Goal: Transaction & Acquisition: Purchase product/service

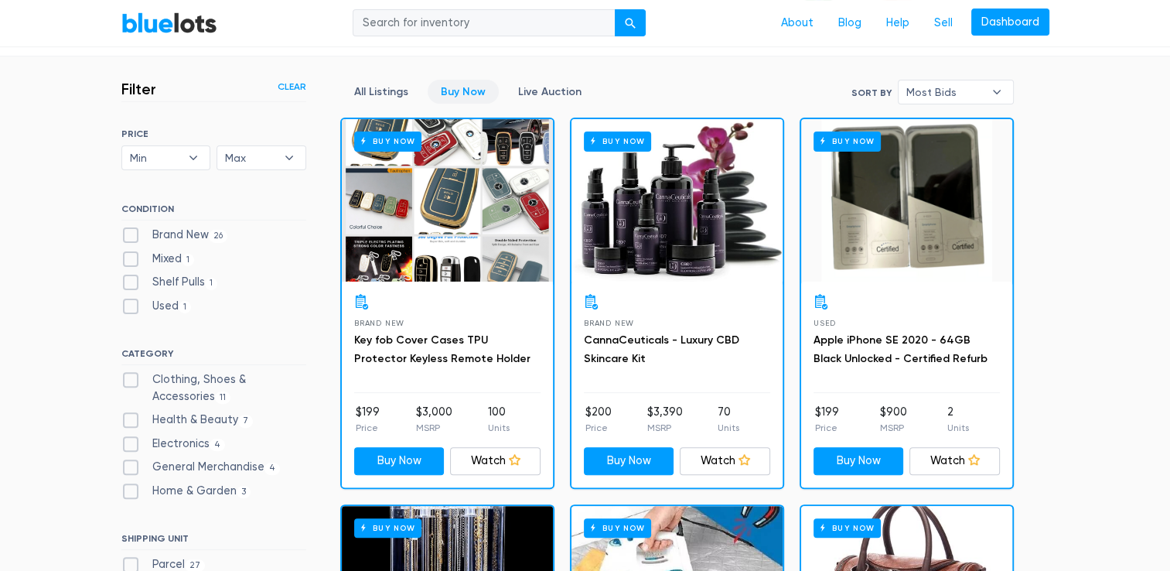
scroll to position [416, 0]
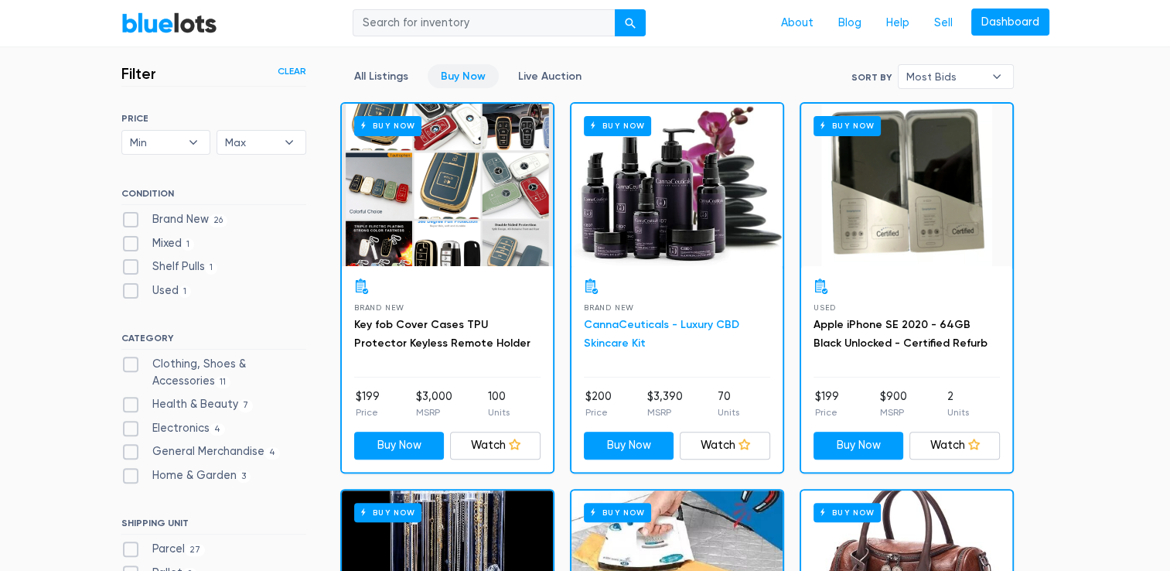
click at [680, 327] on link "CannaCeuticals - Luxury CBD Skincare Kit" at bounding box center [661, 334] width 155 height 32
click at [469, 70] on link "Buy Now" at bounding box center [463, 76] width 71 height 24
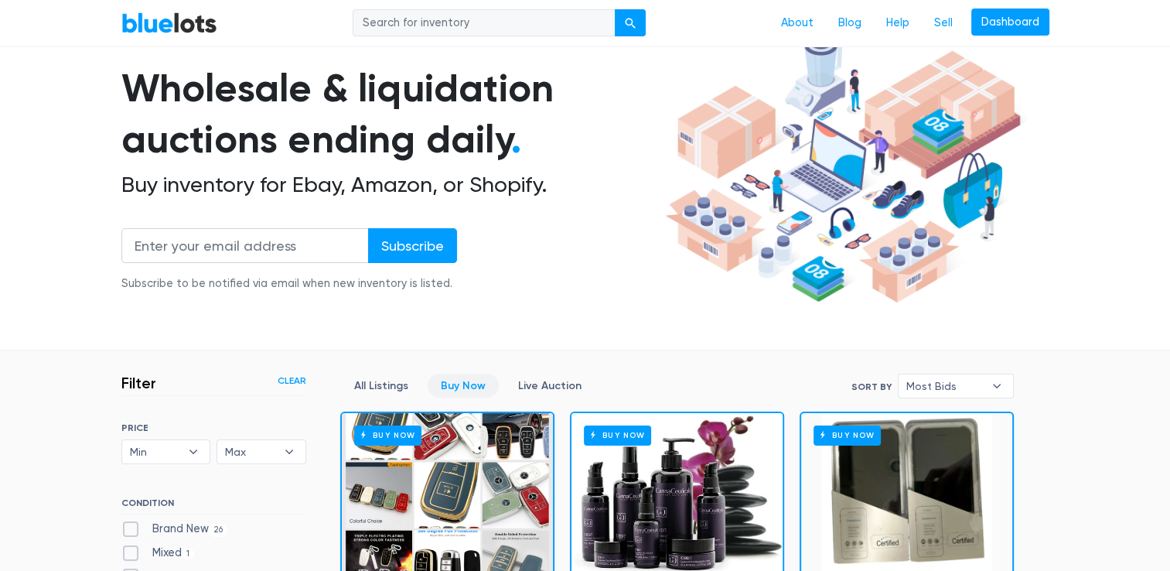
scroll to position [0, 0]
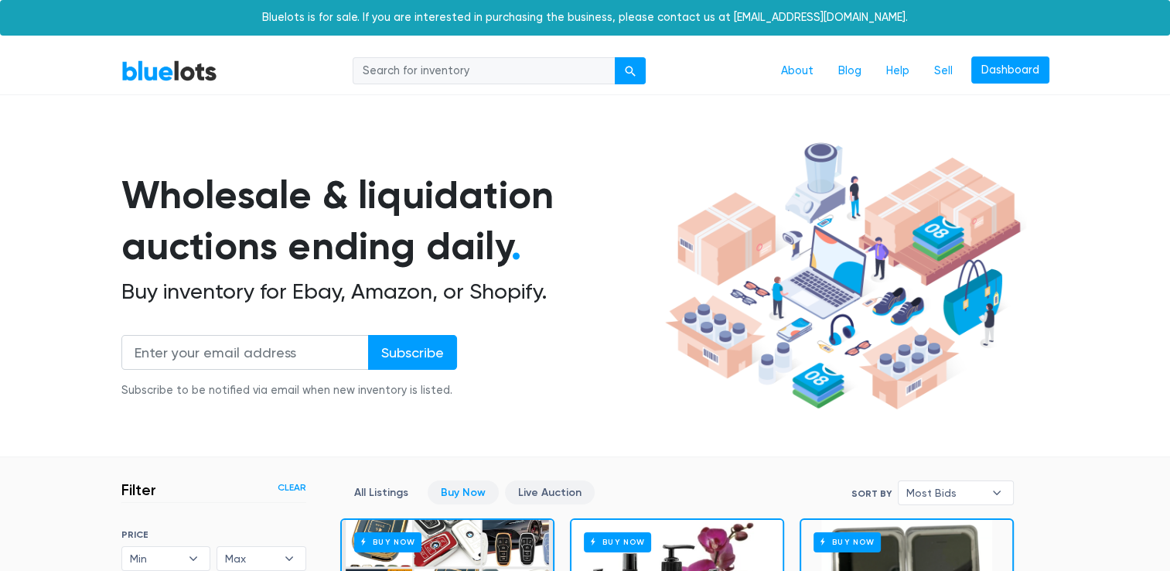
click at [537, 486] on link "Live Auction" at bounding box center [550, 492] width 90 height 24
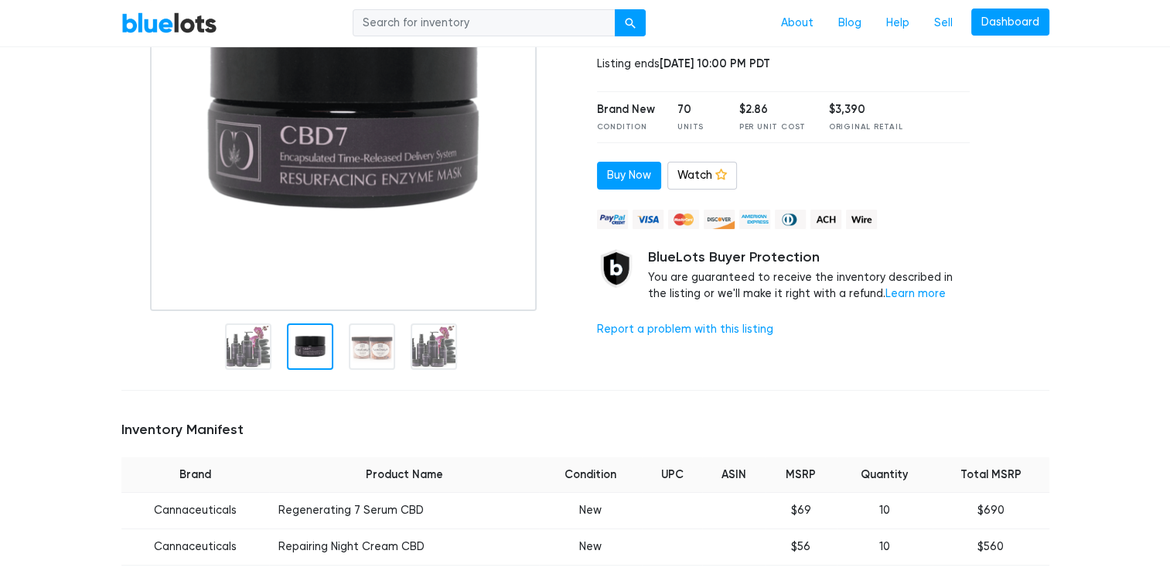
scroll to position [464, 0]
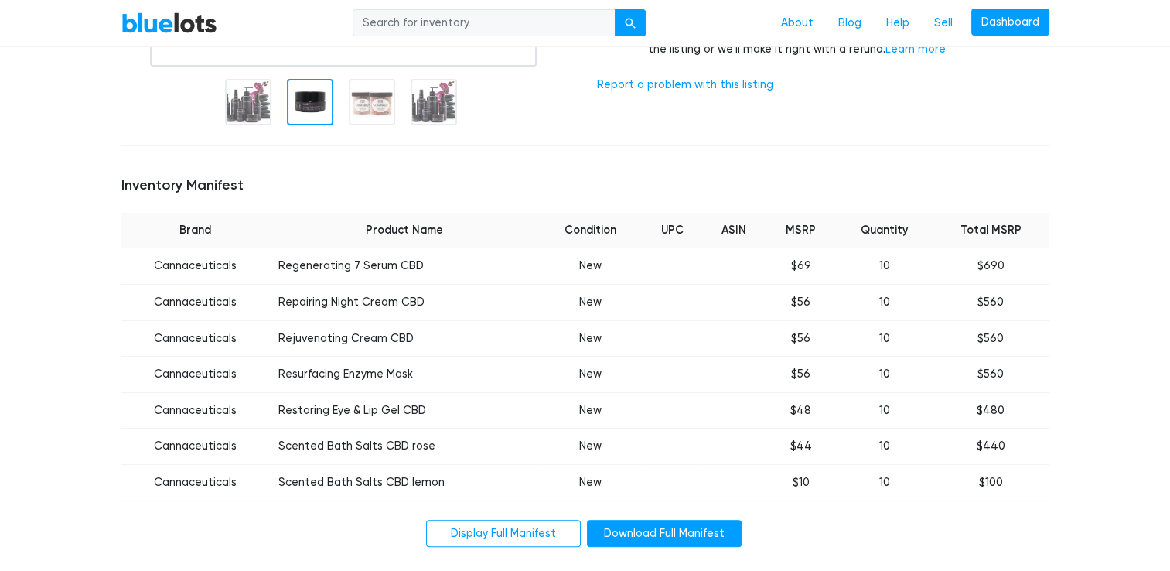
click at [325, 258] on td "Regenerating 7 Serum CBD" at bounding box center [404, 266] width 270 height 36
click at [370, 298] on td "Repairing Night Cream CBD" at bounding box center [404, 303] width 270 height 36
drag, startPoint x: 370, startPoint y: 298, endPoint x: 373, endPoint y: 329, distance: 30.2
click at [373, 329] on td "Rejuvenating Cream CBD" at bounding box center [404, 338] width 270 height 36
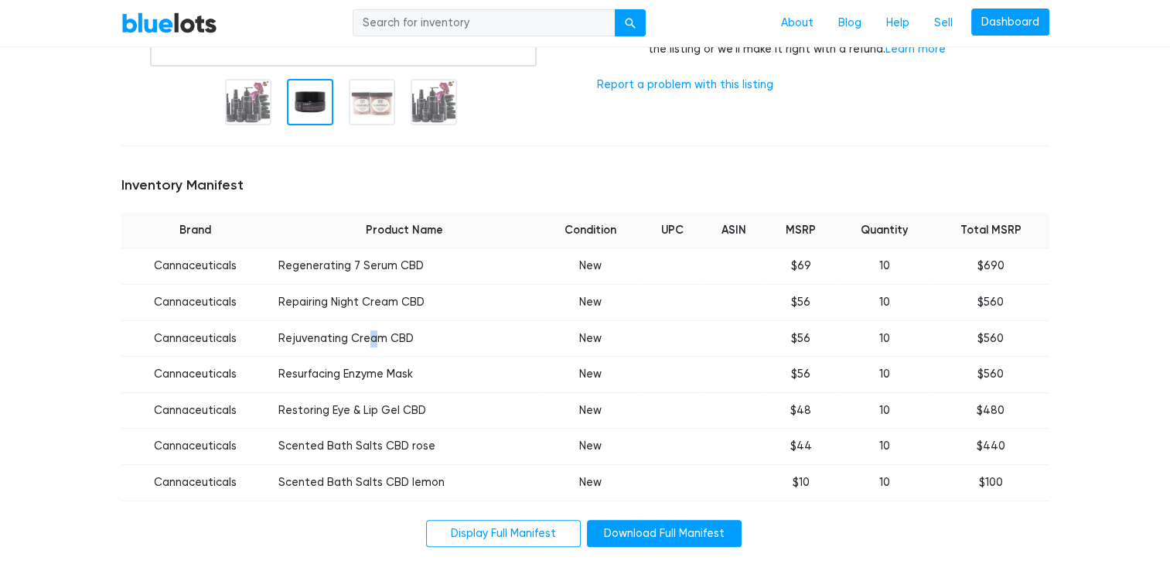
drag, startPoint x: 373, startPoint y: 329, endPoint x: 376, endPoint y: 341, distance: 12.8
click at [376, 341] on td "Rejuvenating Cream CBD" at bounding box center [404, 338] width 270 height 36
click at [371, 376] on td "Resurfacing Enzyme Mask" at bounding box center [404, 374] width 270 height 36
click at [371, 404] on td "Restoring Eye & Lip Gel CBD" at bounding box center [404, 410] width 270 height 36
click at [372, 445] on td "Scented Bath Salts CBD rose" at bounding box center [404, 446] width 270 height 36
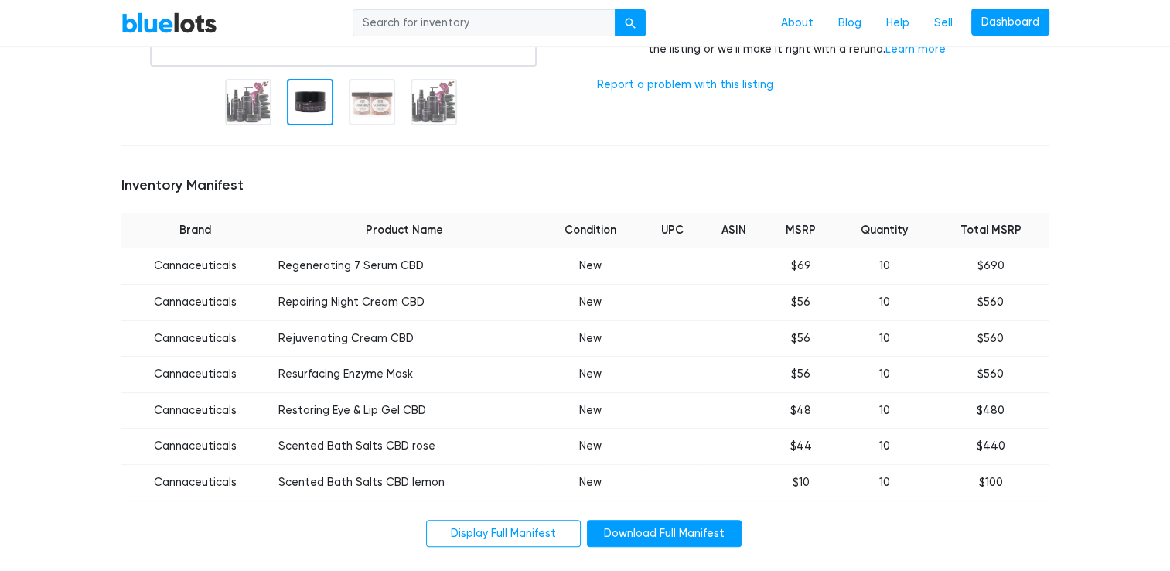
click at [379, 480] on td "Scented Bath Salts CBD lemon" at bounding box center [404, 483] width 270 height 36
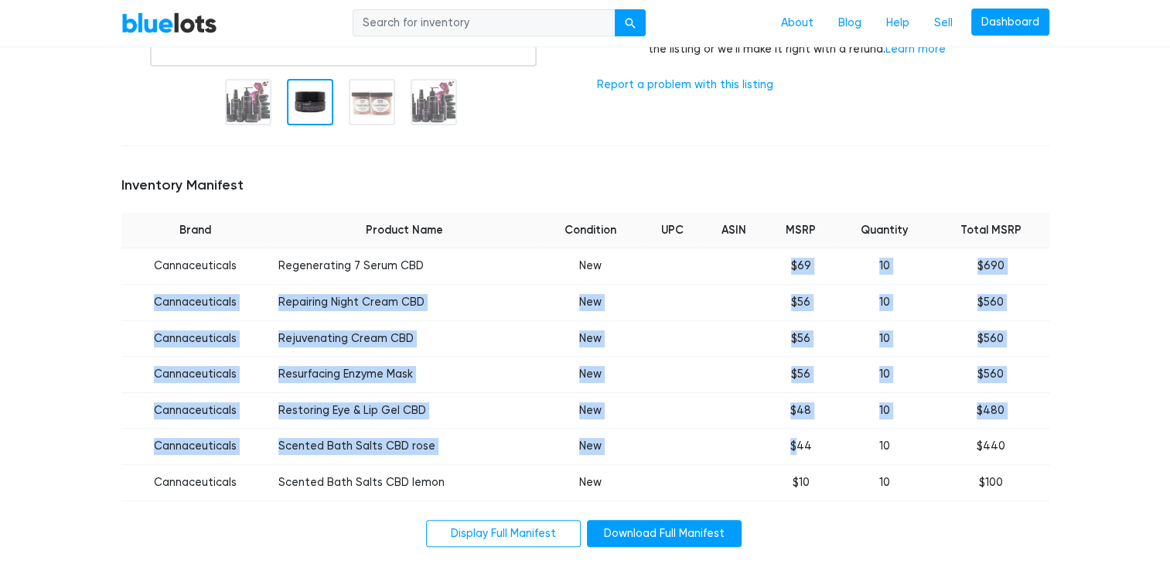
drag, startPoint x: 796, startPoint y: 264, endPoint x: 796, endPoint y: 443, distance: 179.4
click at [796, 443] on tbody "Cannaceuticals Regenerating 7 Serum CBD New $69 10 $690 Cannaceuticals Repairin…" at bounding box center [585, 374] width 928 height 252
drag, startPoint x: 796, startPoint y: 443, endPoint x: 744, endPoint y: 339, distance: 115.8
click at [744, 339] on td at bounding box center [733, 338] width 63 height 36
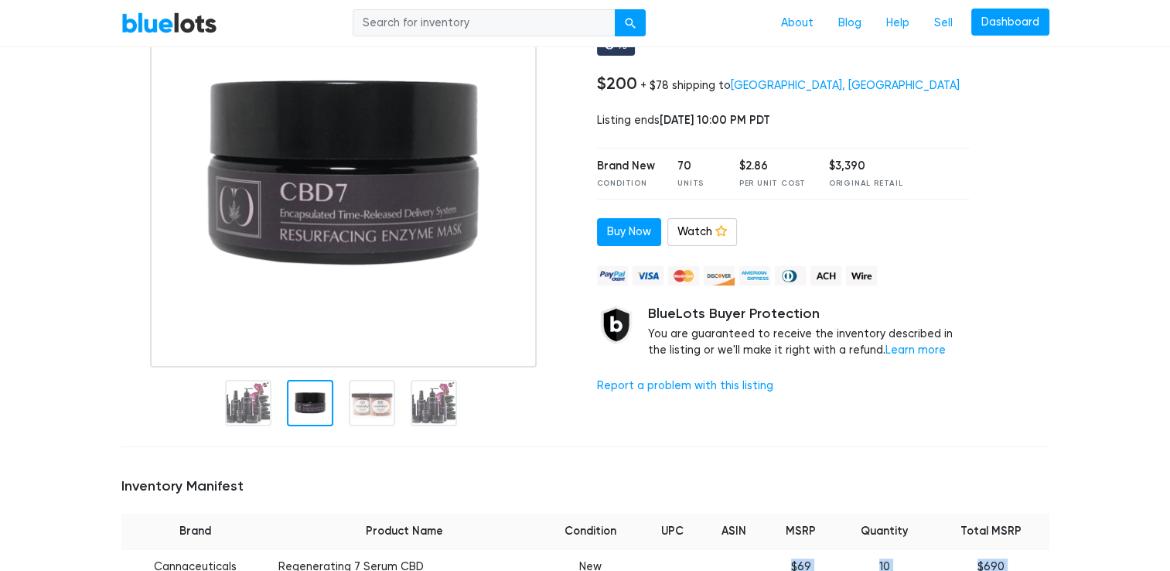
scroll to position [0, 0]
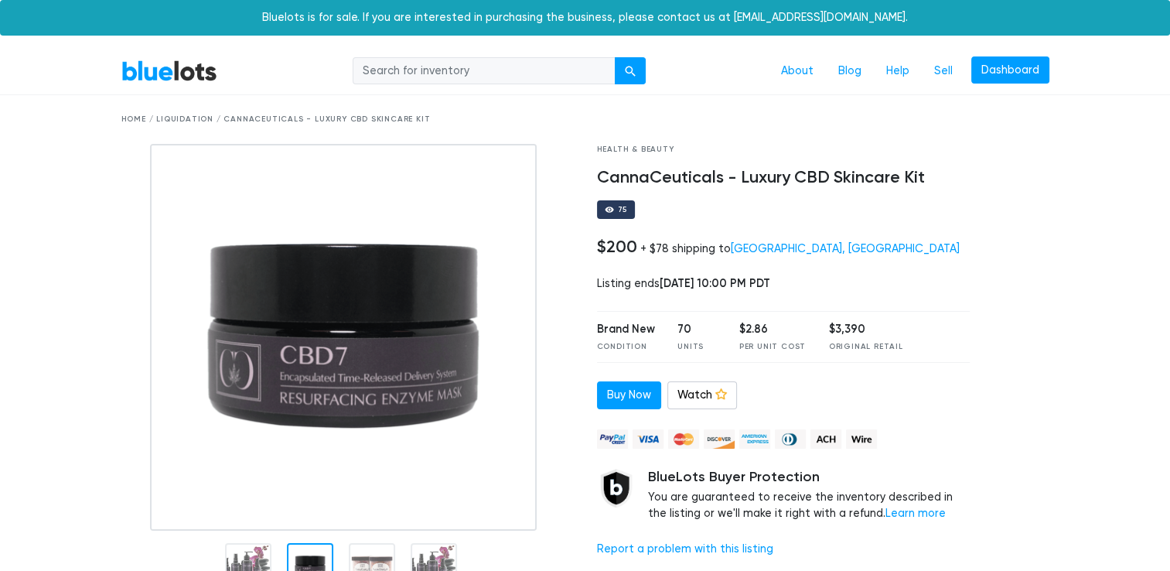
click at [656, 200] on div "75" at bounding box center [783, 209] width 373 height 19
drag, startPoint x: 737, startPoint y: 329, endPoint x: 792, endPoint y: 323, distance: 55.2
click at [792, 323] on div "$2.86" at bounding box center [772, 329] width 66 height 17
drag, startPoint x: 792, startPoint y: 323, endPoint x: 748, endPoint y: 338, distance: 45.7
click at [748, 338] on div "$2.86" at bounding box center [772, 329] width 66 height 17
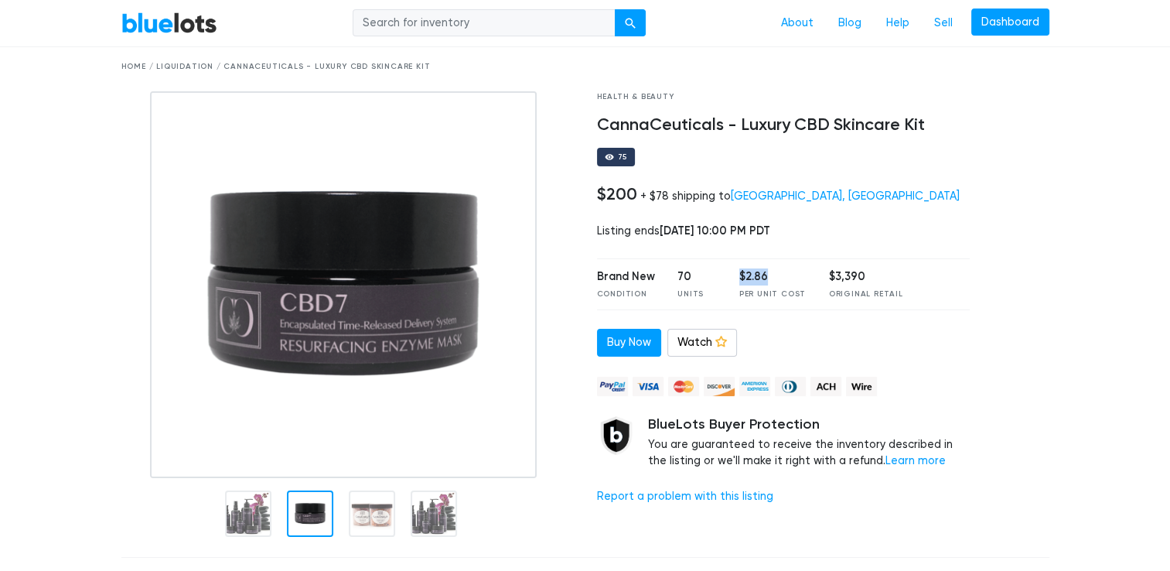
scroll to position [77, 0]
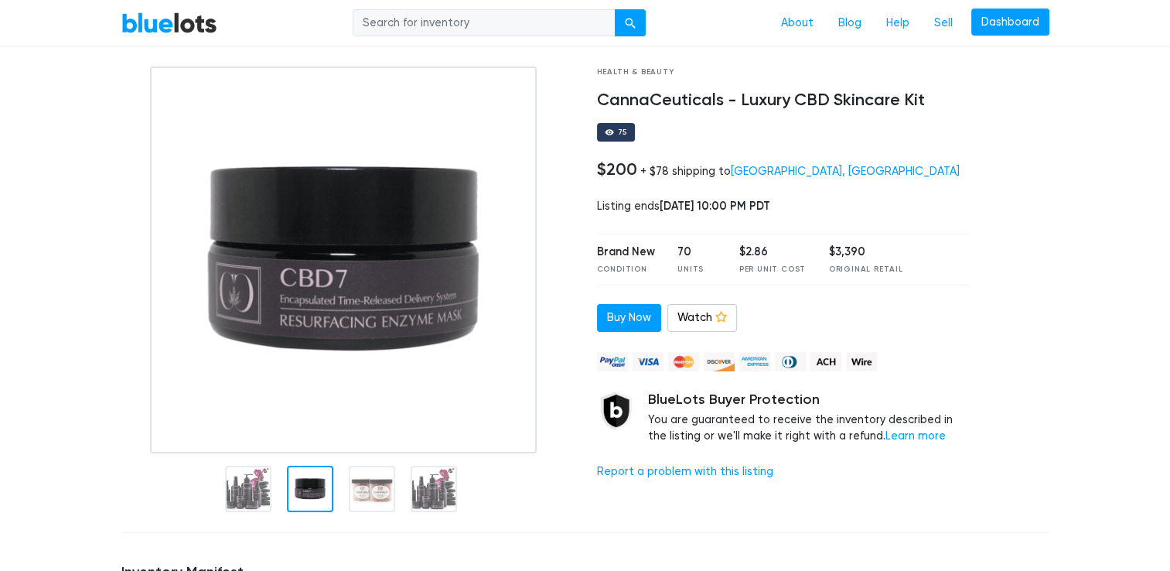
click at [829, 253] on div "$3,390" at bounding box center [866, 252] width 74 height 17
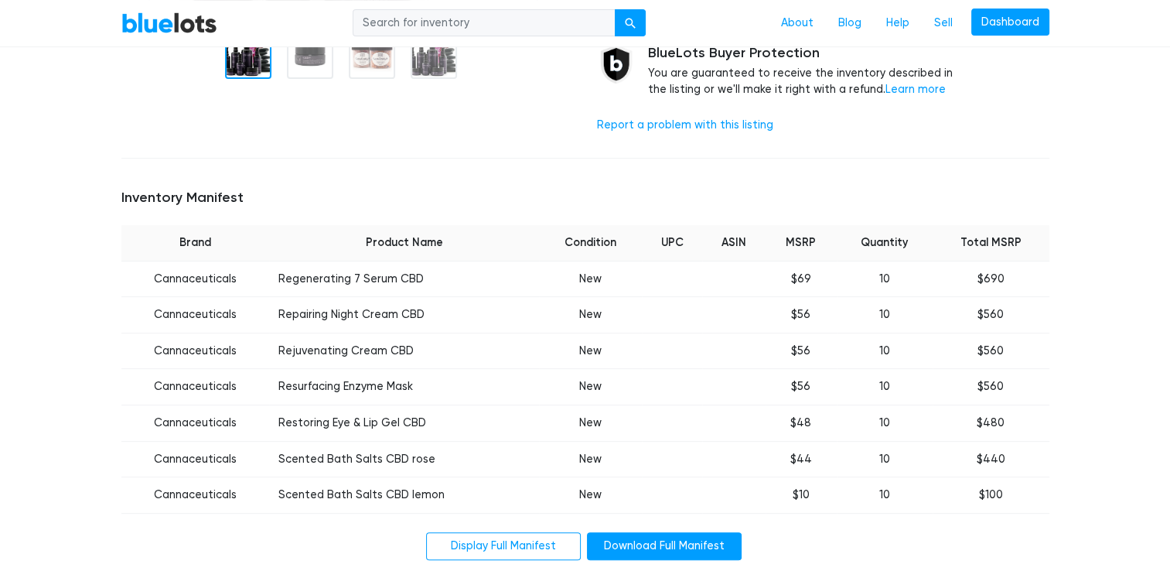
scroll to position [309, 0]
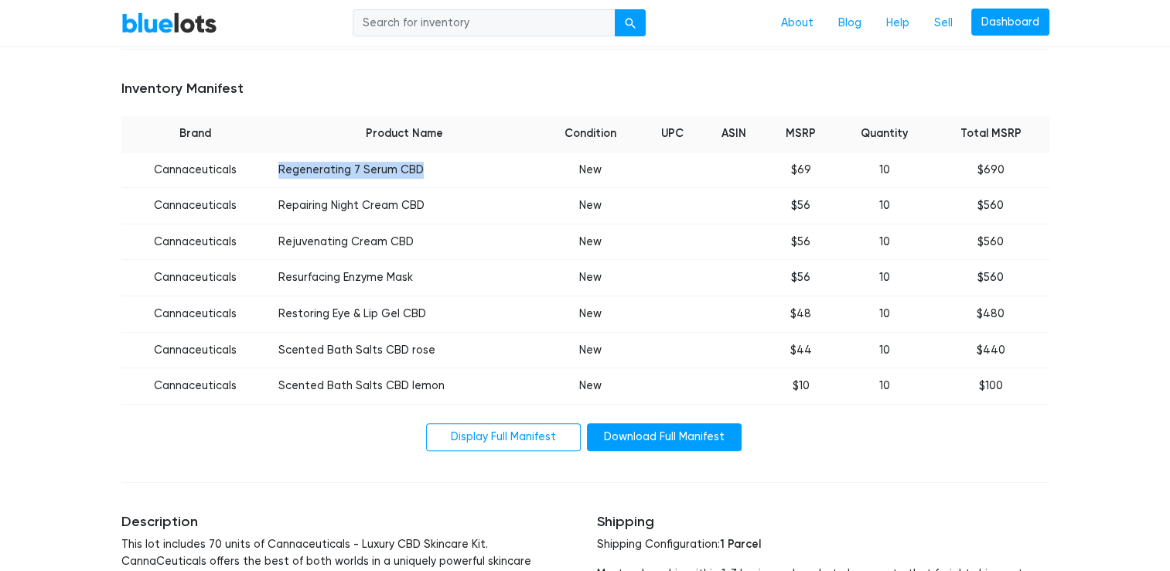
click at [337, 185] on td "Regenerating 7 Serum CBD" at bounding box center [404, 170] width 270 height 36
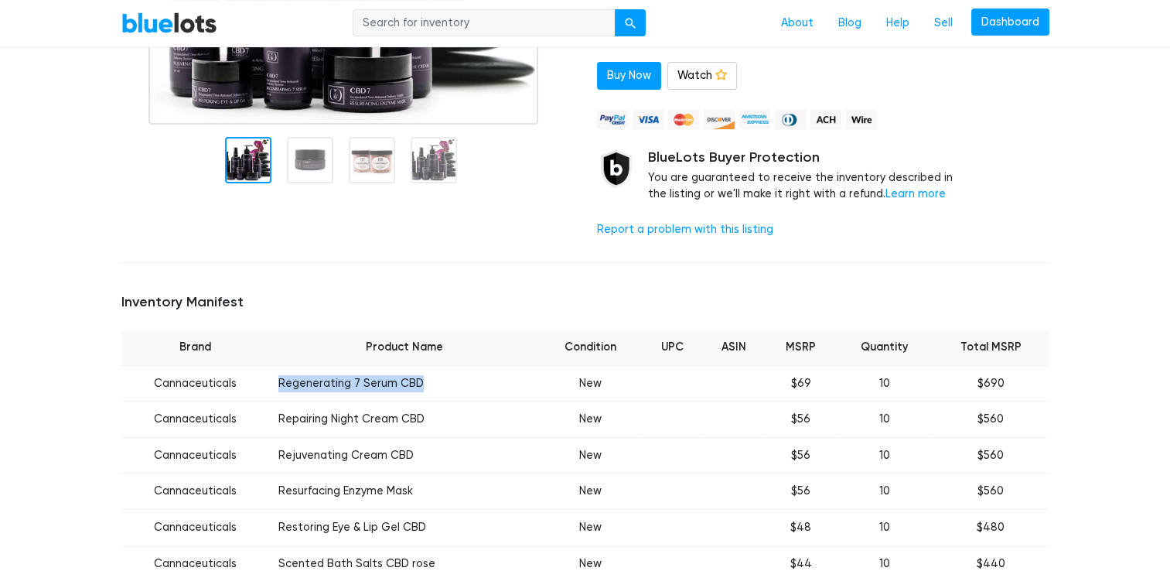
scroll to position [223, 0]
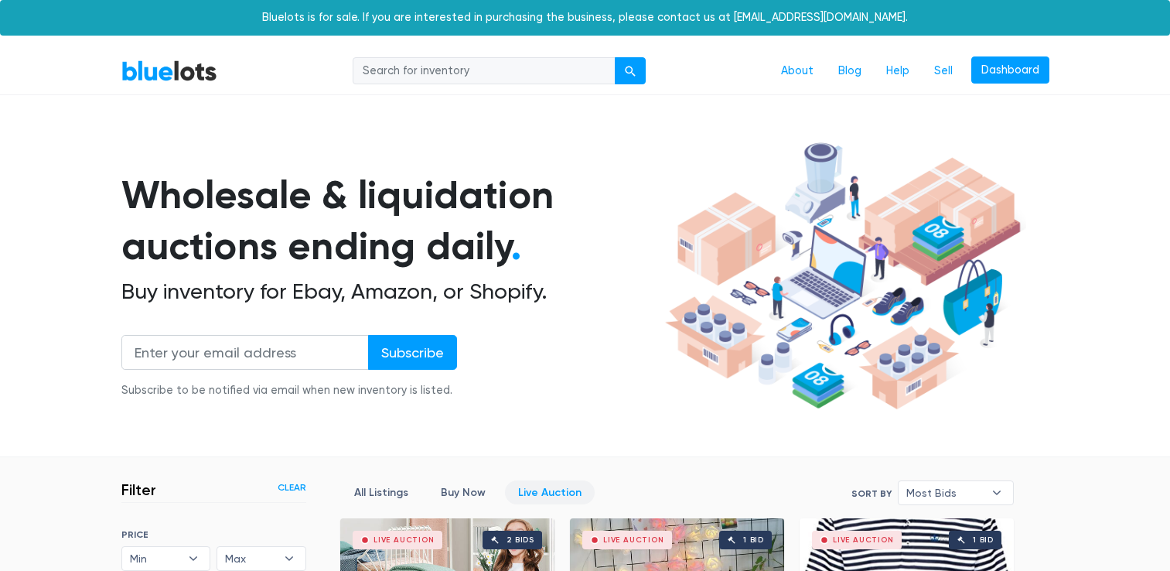
scroll to position [416, 0]
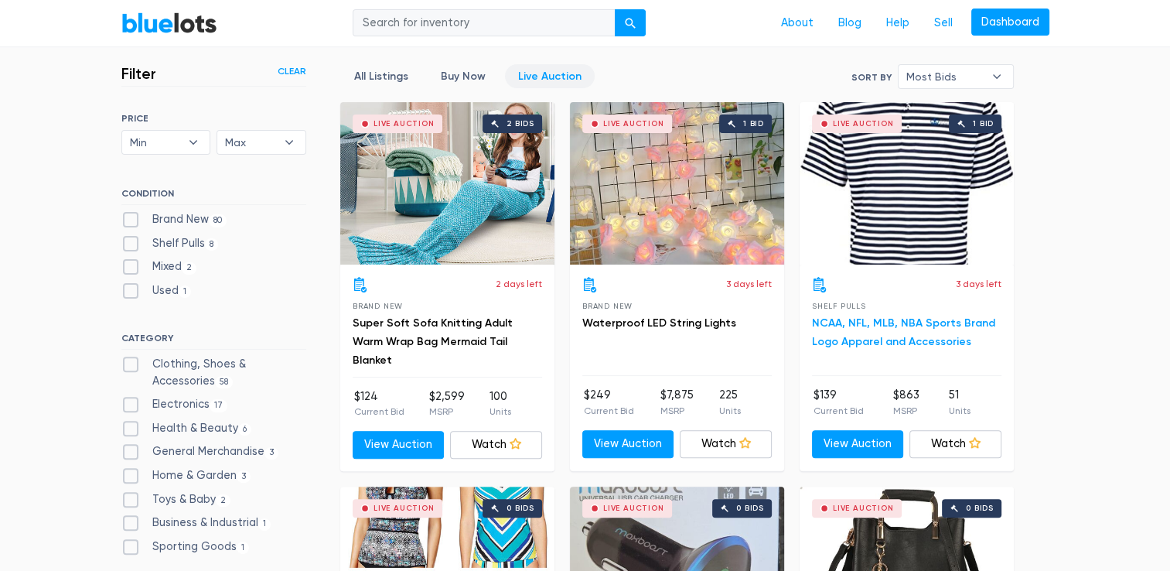
click at [919, 333] on link "NCAA, NFL, MLB, NBA Sports Brand Logo Apparel and Accessories" at bounding box center [903, 332] width 183 height 32
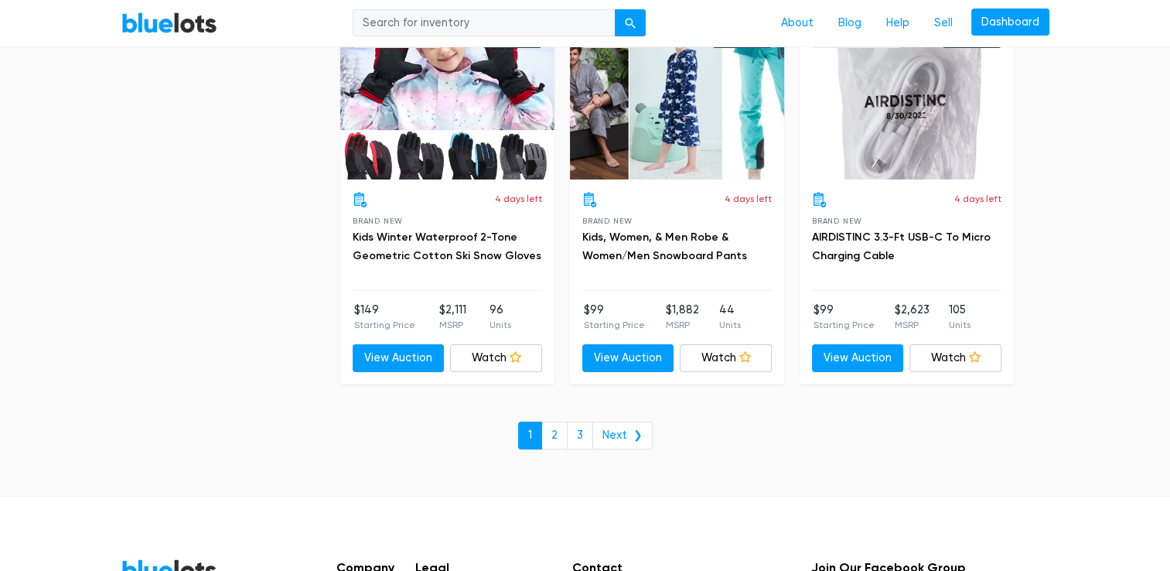
scroll to position [5829, 0]
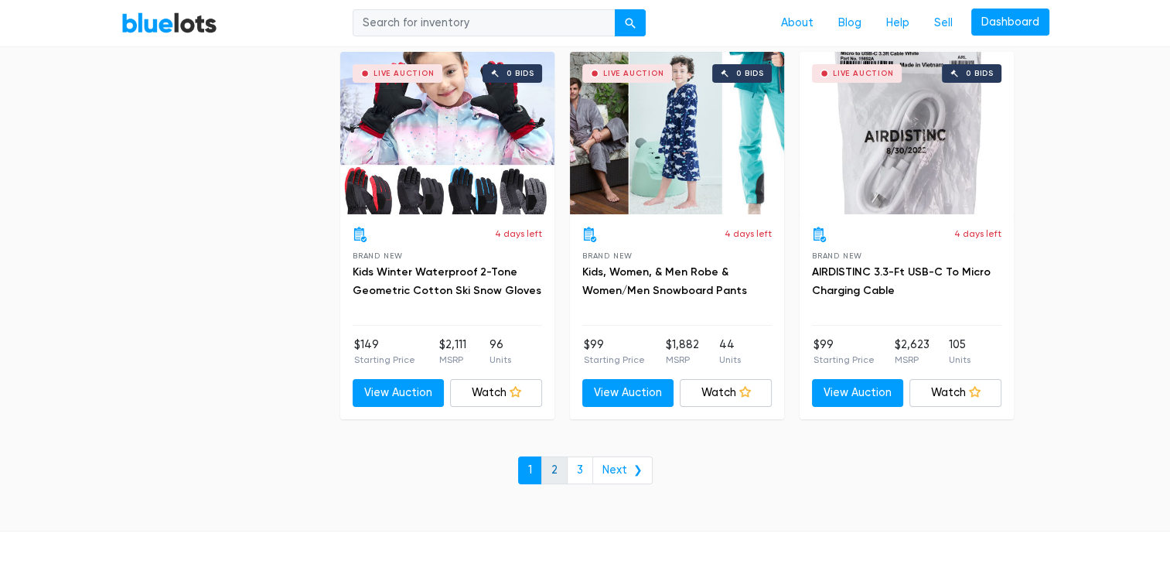
click at [557, 475] on link "2" at bounding box center [554, 470] width 26 height 28
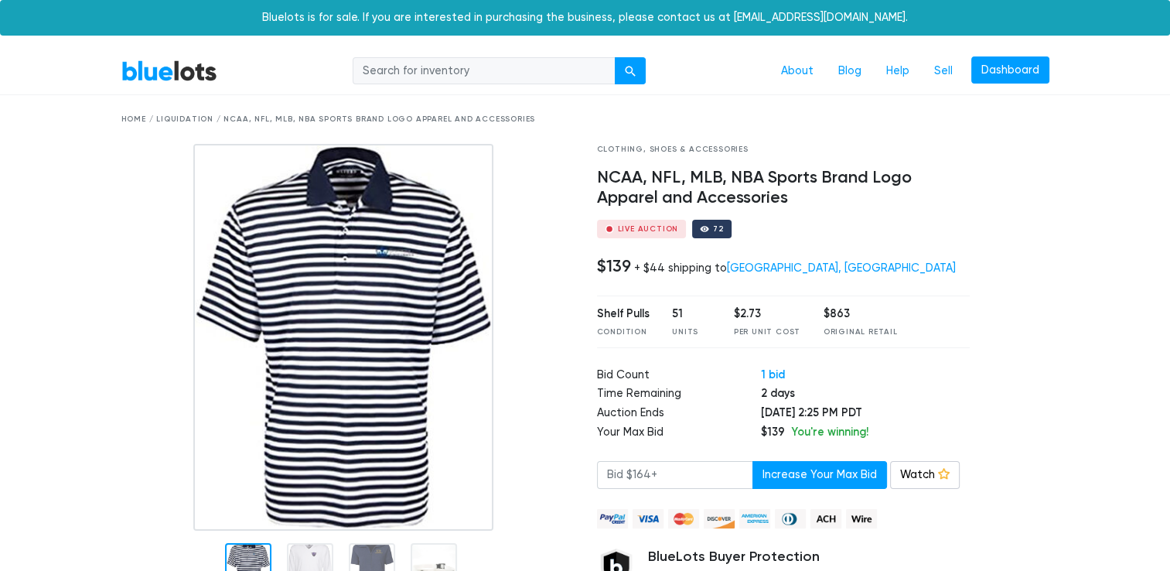
scroll to position [232, 0]
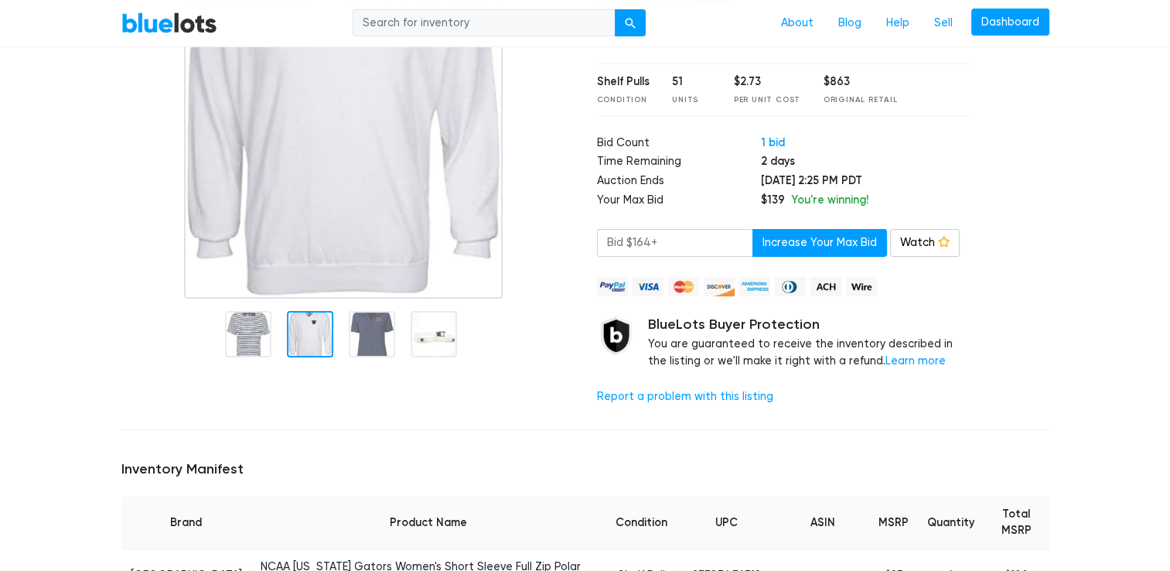
click at [319, 352] on div at bounding box center [310, 334] width 46 height 46
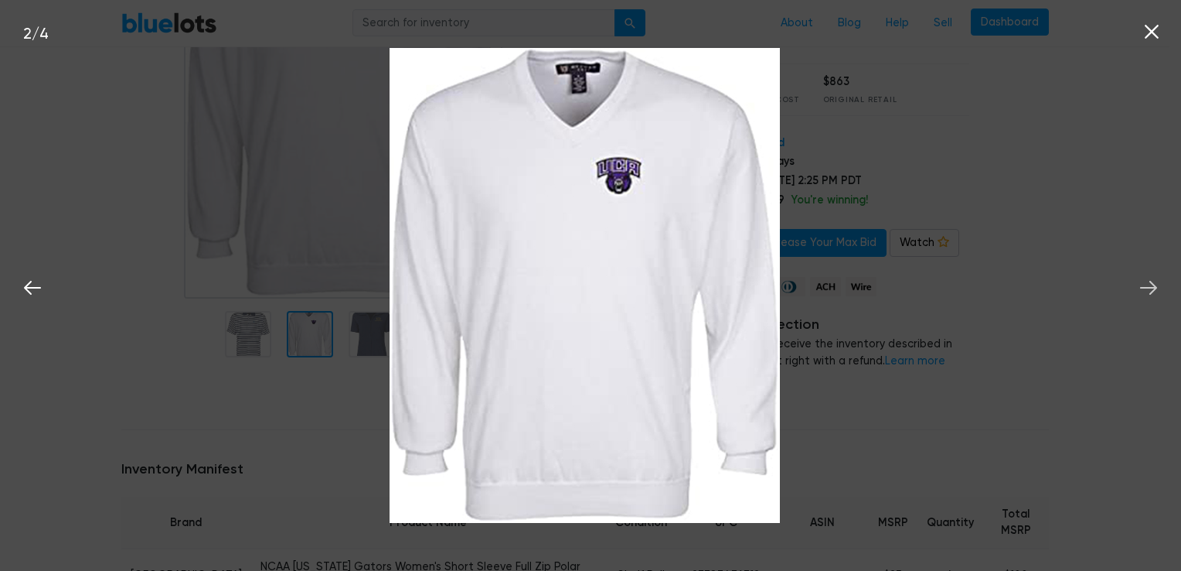
click at [1134, 293] on button at bounding box center [1149, 285] width 34 height 34
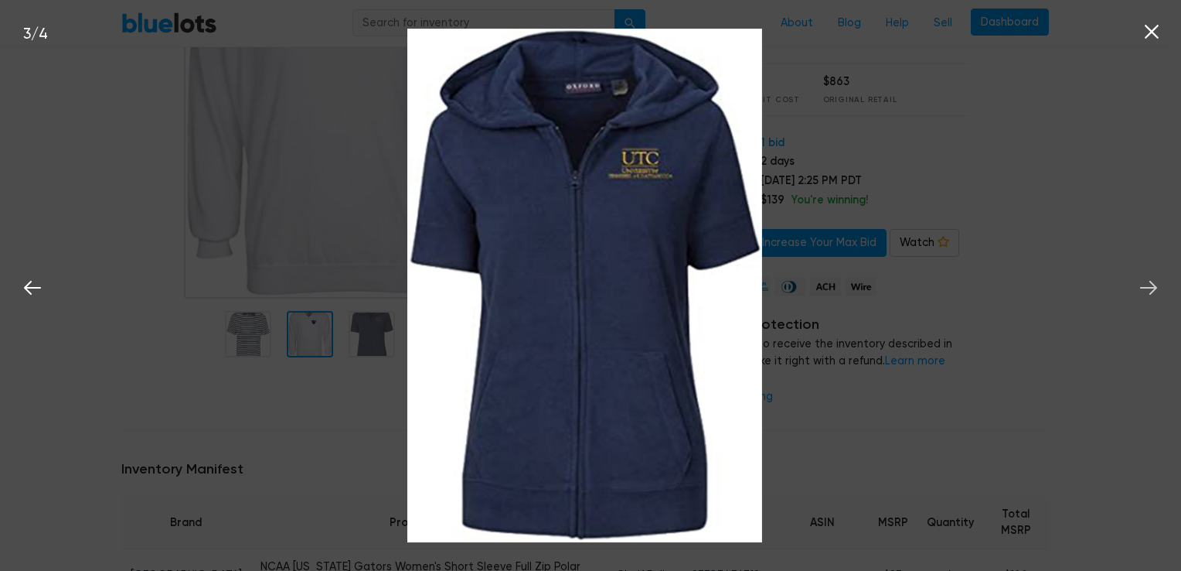
click at [1134, 293] on button at bounding box center [1149, 285] width 34 height 34
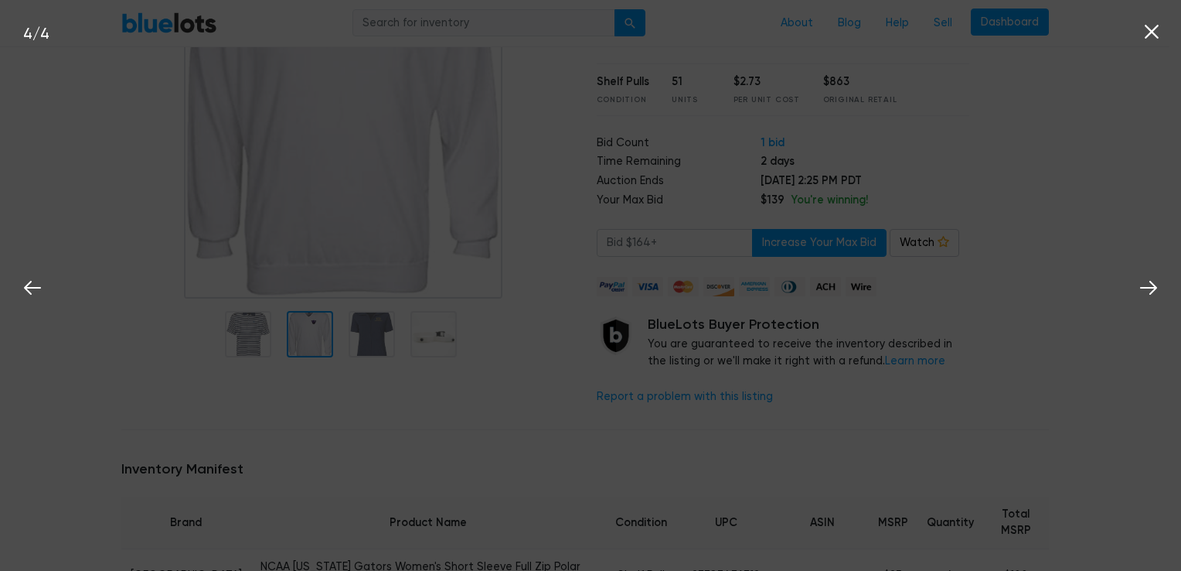
click at [1052, 220] on div "4 / 4" at bounding box center [590, 285] width 1181 height 571
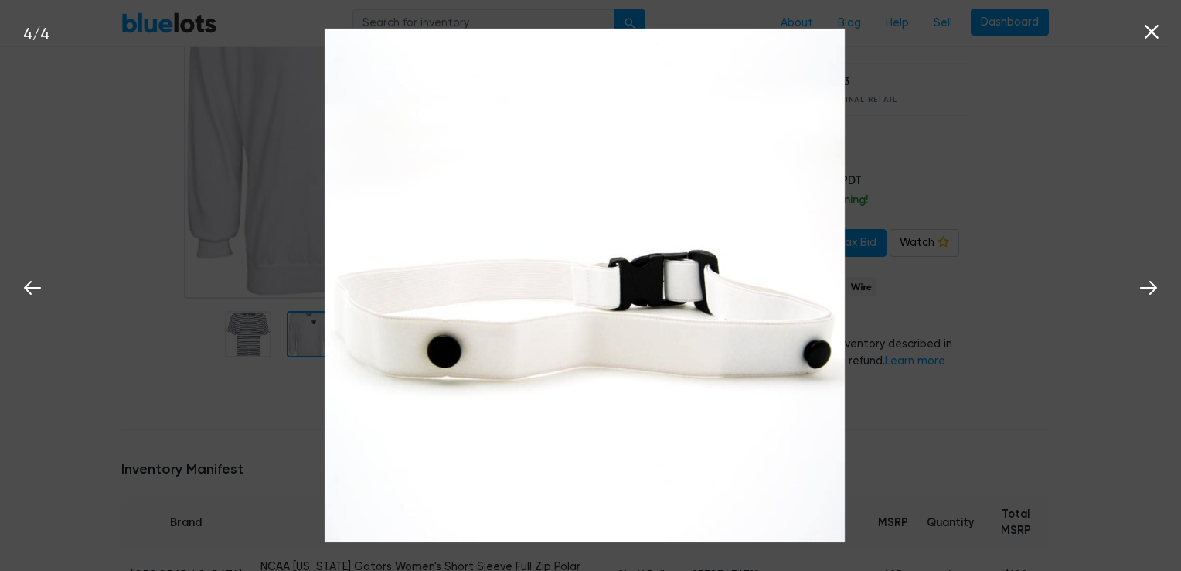
drag, startPoint x: 1092, startPoint y: 203, endPoint x: 1082, endPoint y: 210, distance: 12.2
click at [1089, 205] on div "4 / 4" at bounding box center [590, 285] width 1181 height 571
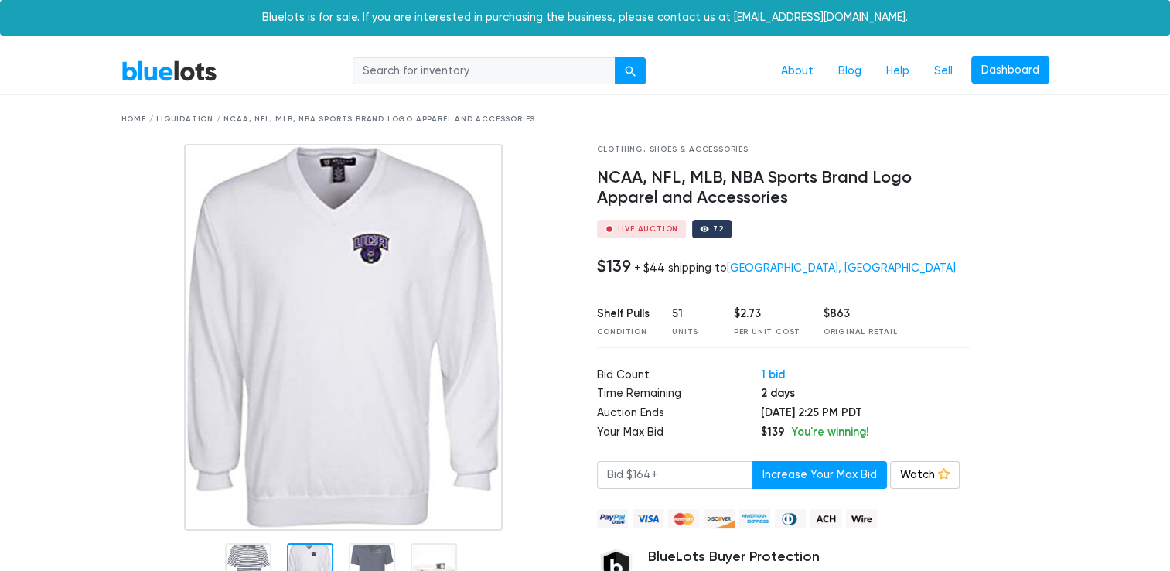
drag, startPoint x: 863, startPoint y: 407, endPoint x: 682, endPoint y: 416, distance: 181.1
click at [682, 416] on tr "Auction Ends Sep 1, 2025 at 2:25 PM PDT" at bounding box center [783, 413] width 373 height 19
click at [682, 416] on td "Auction Ends" at bounding box center [679, 413] width 164 height 19
click at [811, 410] on td "Sep 1, 2025 at 2:25 PM PDT" at bounding box center [865, 413] width 209 height 19
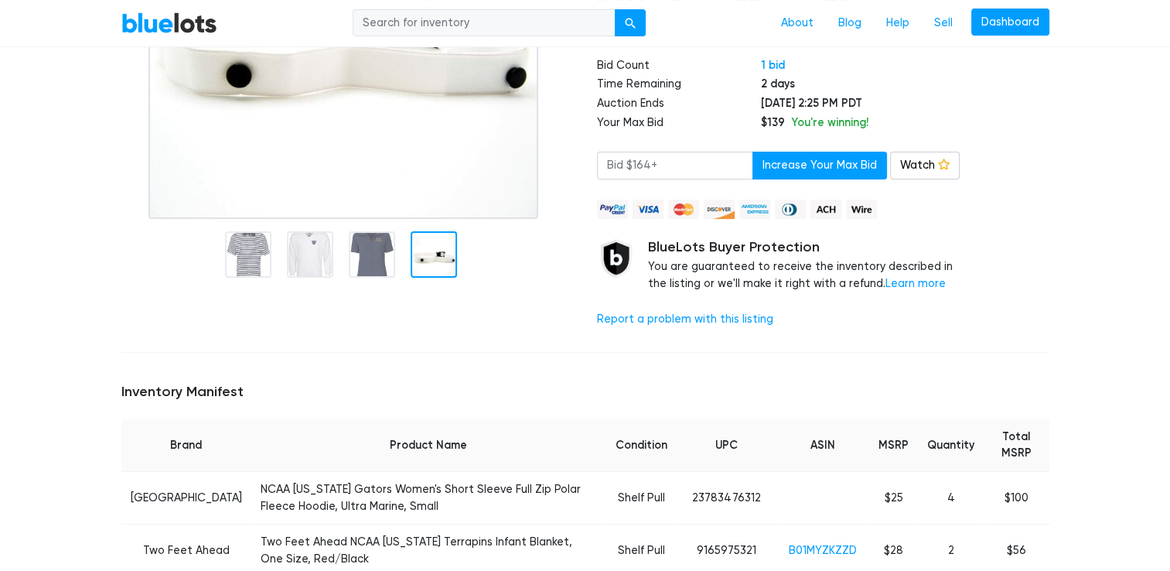
scroll to position [232, 0]
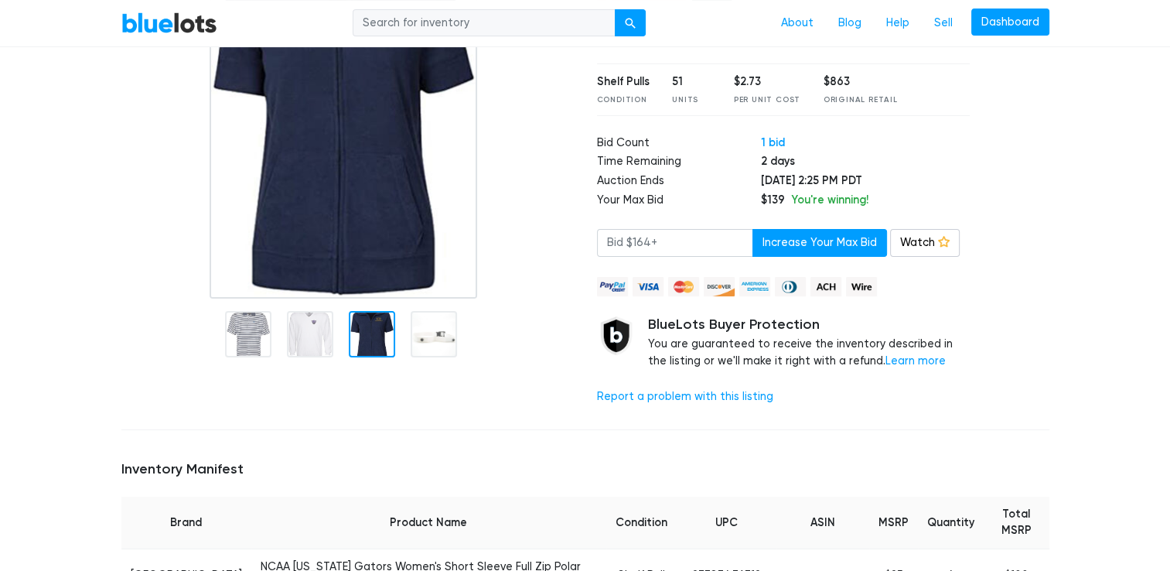
click at [815, 348] on div "BlueLots Buyer Protection You are guaranteed to receive the inventory described…" at bounding box center [809, 342] width 322 height 53
drag, startPoint x: 815, startPoint y: 348, endPoint x: 822, endPoint y: 360, distance: 13.5
click at [822, 360] on div "BlueLots Buyer Protection You are guaranteed to receive the inventory described…" at bounding box center [809, 342] width 322 height 53
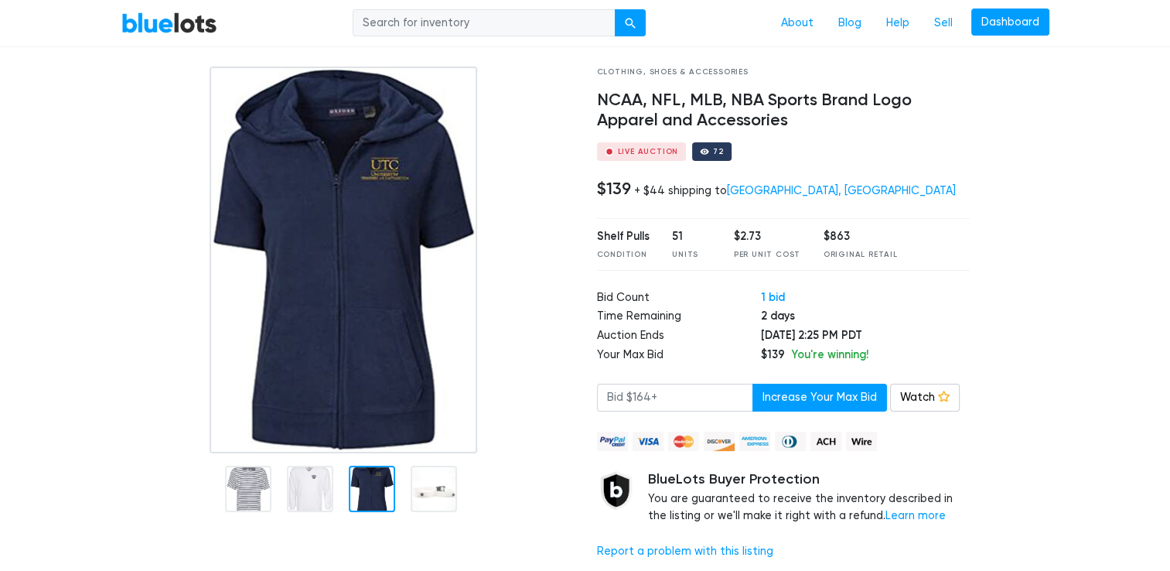
scroll to position [0, 0]
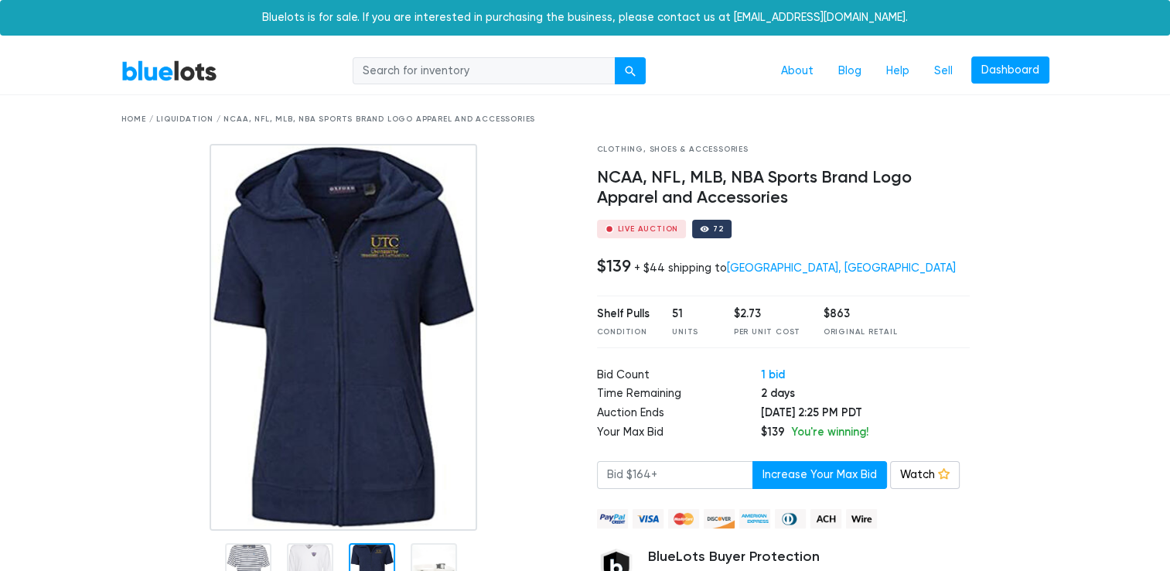
click at [820, 420] on td "Sep 1, 2025 at 2:25 PM PDT" at bounding box center [865, 413] width 209 height 19
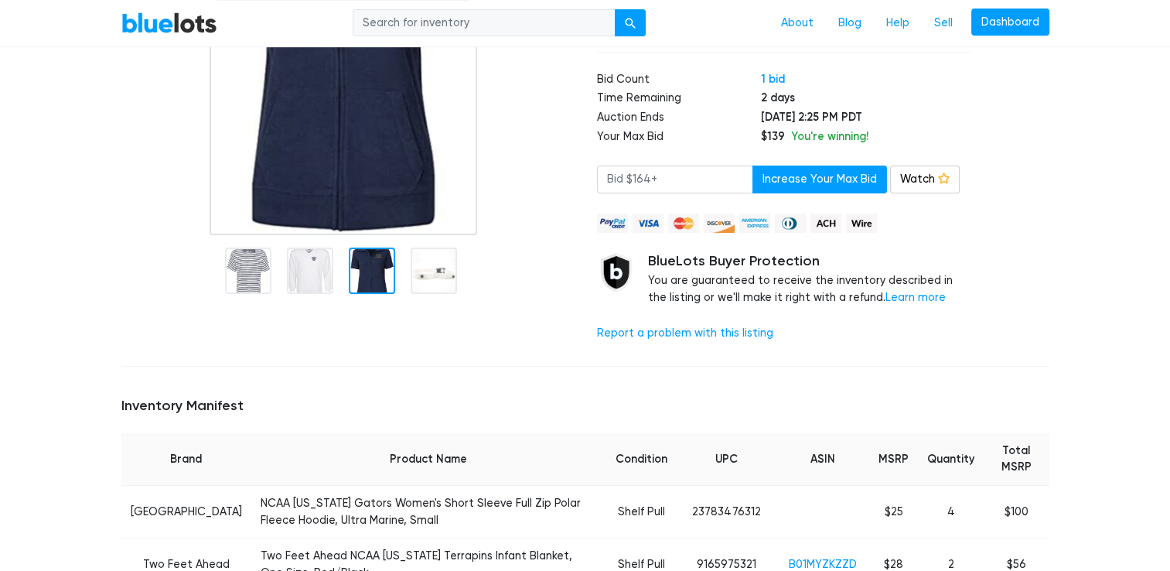
scroll to position [387, 0]
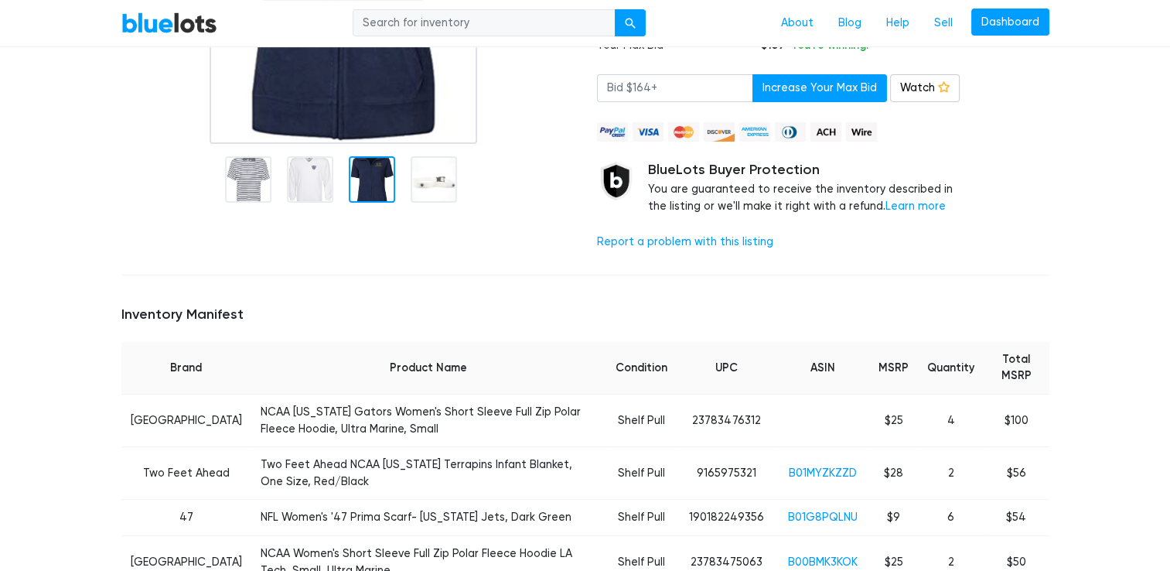
click at [891, 466] on td "$28" at bounding box center [893, 473] width 49 height 53
click at [523, 447] on td "Two Feet Ahead NCAA Maryland Terrapins Infant Blanket, One Size, Red/Black" at bounding box center [428, 473] width 355 height 53
click at [346, 408] on td "NCAA Florida Gators Women's Short Sleeve Full Zip Polar Fleece Hoodie, Ultra Ma…" at bounding box center [428, 420] width 355 height 53
click at [429, 427] on td "NCAA Florida Gators Women's Short Sleeve Full Zip Polar Fleece Hoodie, Ultra Ma…" at bounding box center [428, 420] width 355 height 53
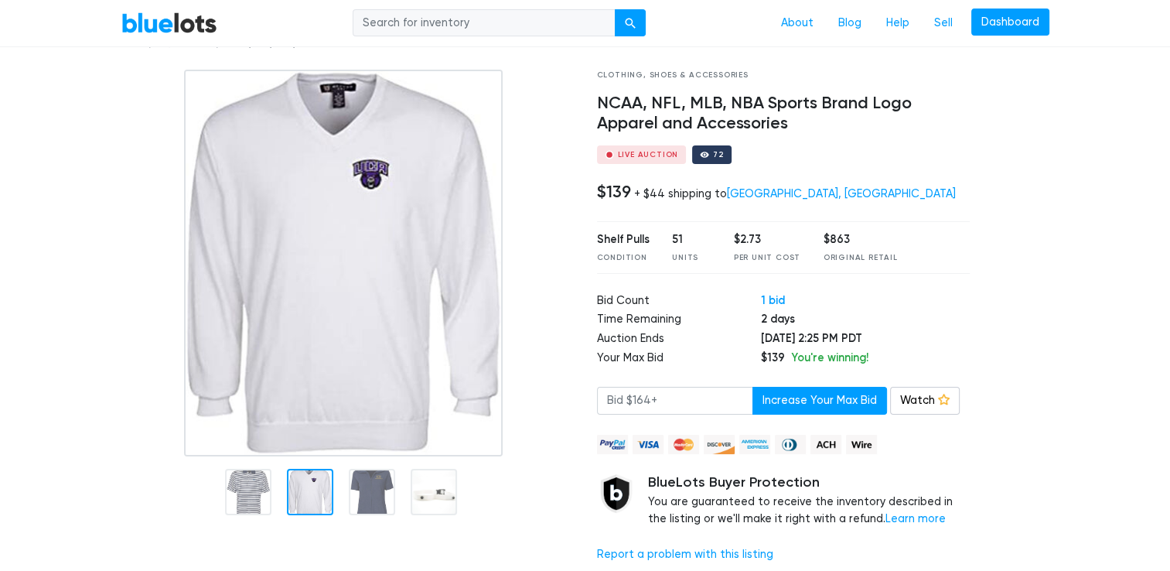
scroll to position [155, 0]
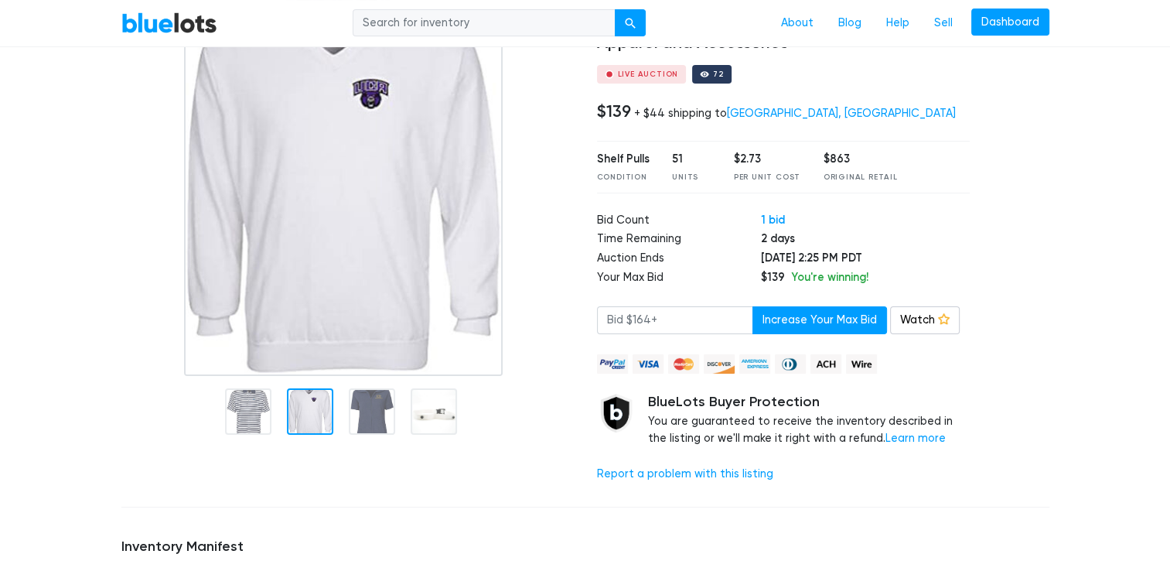
click at [298, 407] on div at bounding box center [310, 411] width 46 height 46
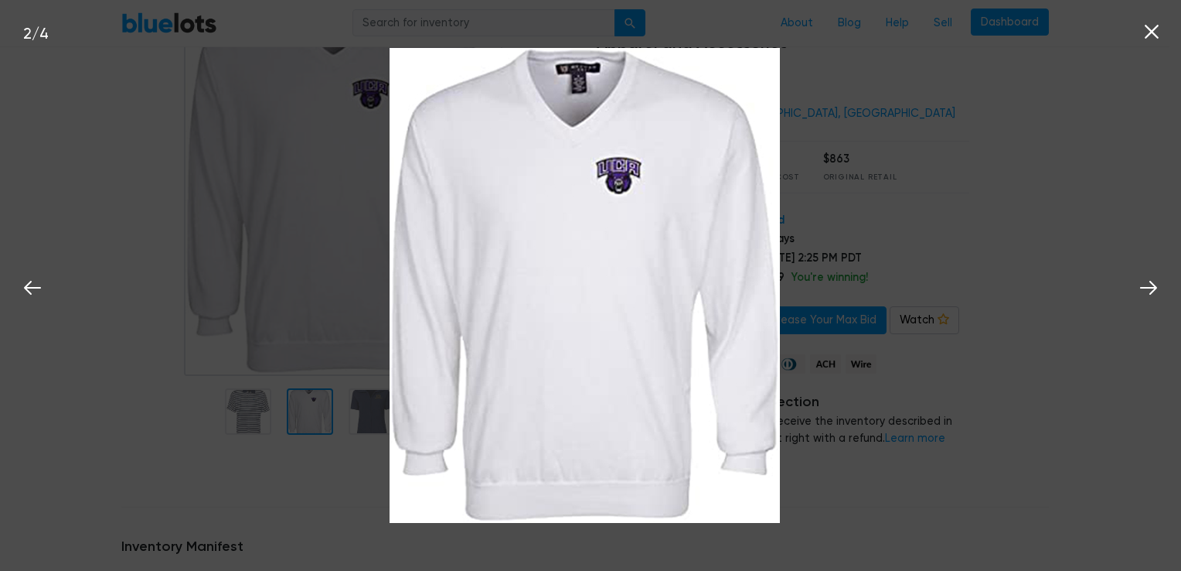
click at [217, 325] on div "2 / 4" at bounding box center [590, 285] width 1181 height 571
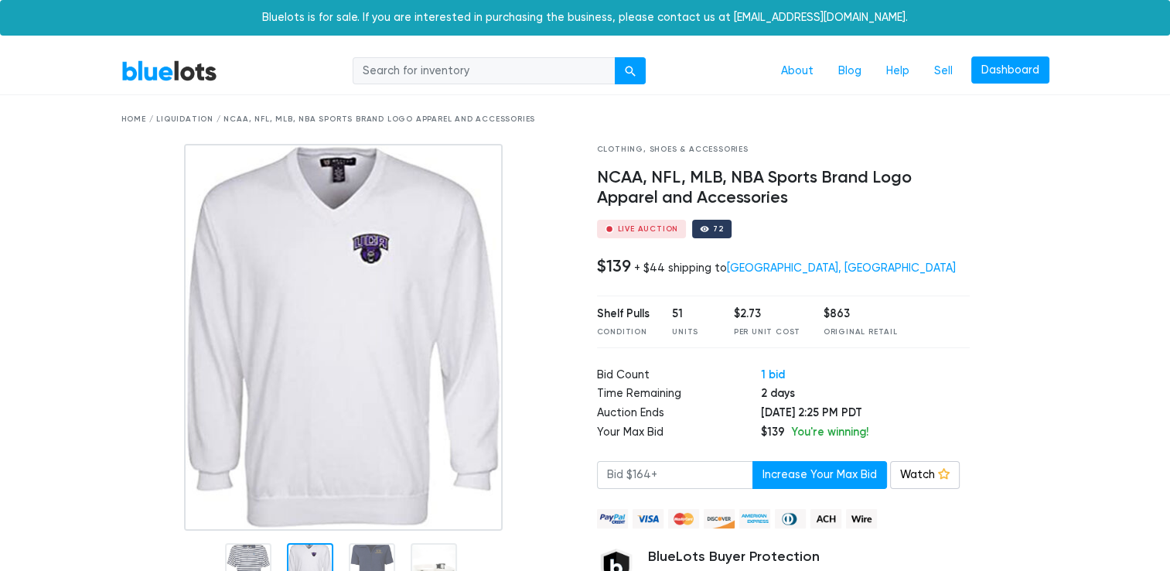
click at [634, 174] on h4 "NCAA, NFL, MLB, NBA Sports Brand Logo Apparel and Accessories" at bounding box center [783, 188] width 373 height 40
click at [621, 185] on h4 "NCAA, NFL, MLB, NBA Sports Brand Logo Apparel and Accessories" at bounding box center [783, 188] width 373 height 40
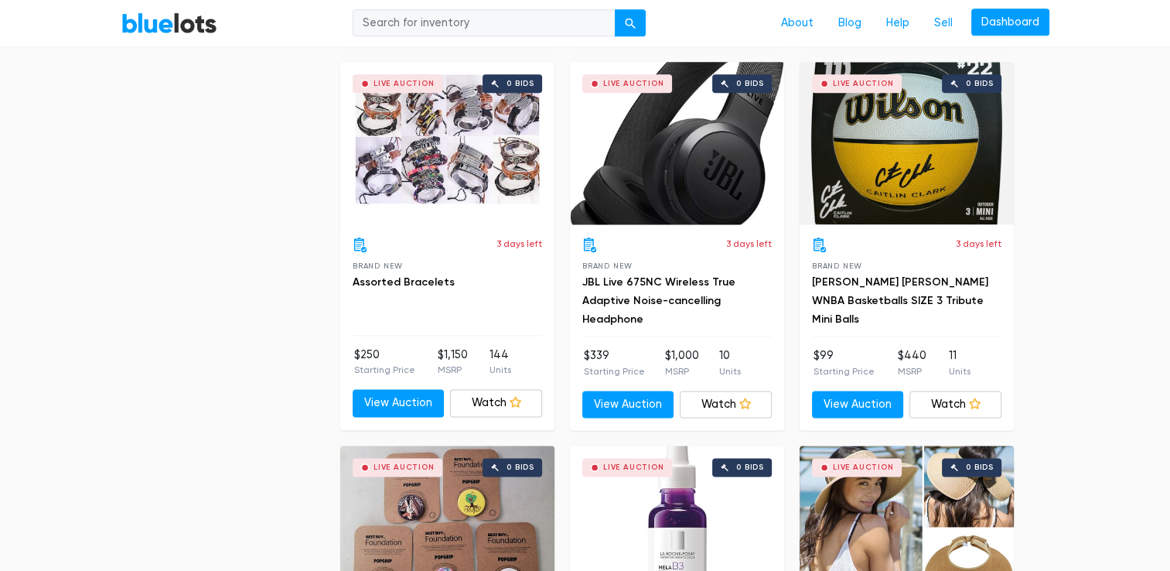
scroll to position [2010, 0]
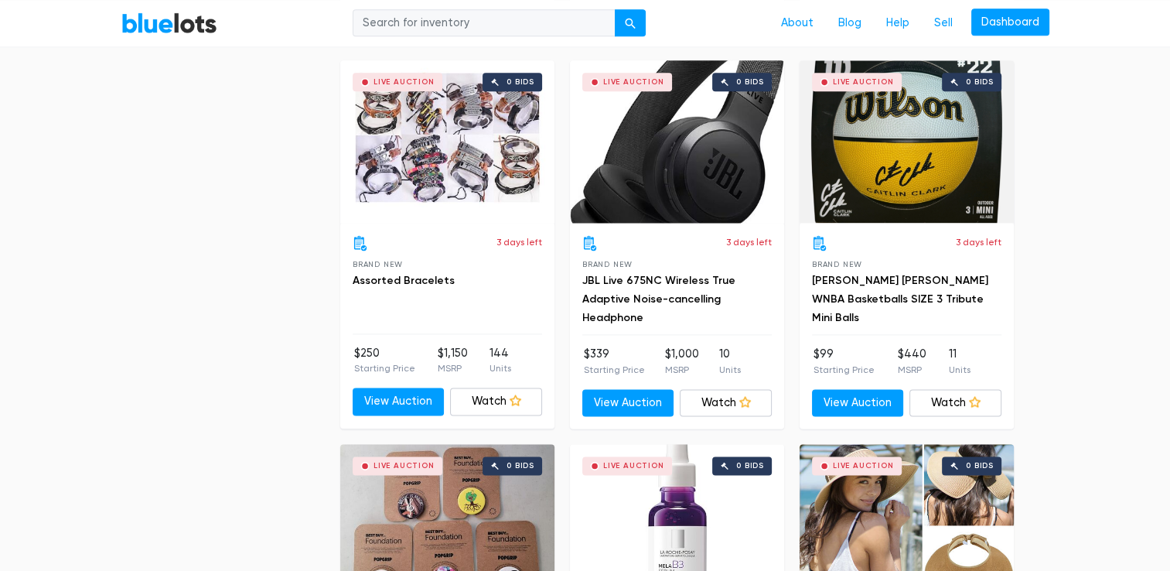
click at [946, 285] on h3 "[PERSON_NAME] [PERSON_NAME] WNBA Basketballs SIZE 3 Tribute Mini Balls" at bounding box center [906, 299] width 189 height 56
click at [943, 277] on link "[PERSON_NAME] [PERSON_NAME] WNBA Basketballs SIZE 3 Tribute Mini Balls" at bounding box center [900, 299] width 176 height 50
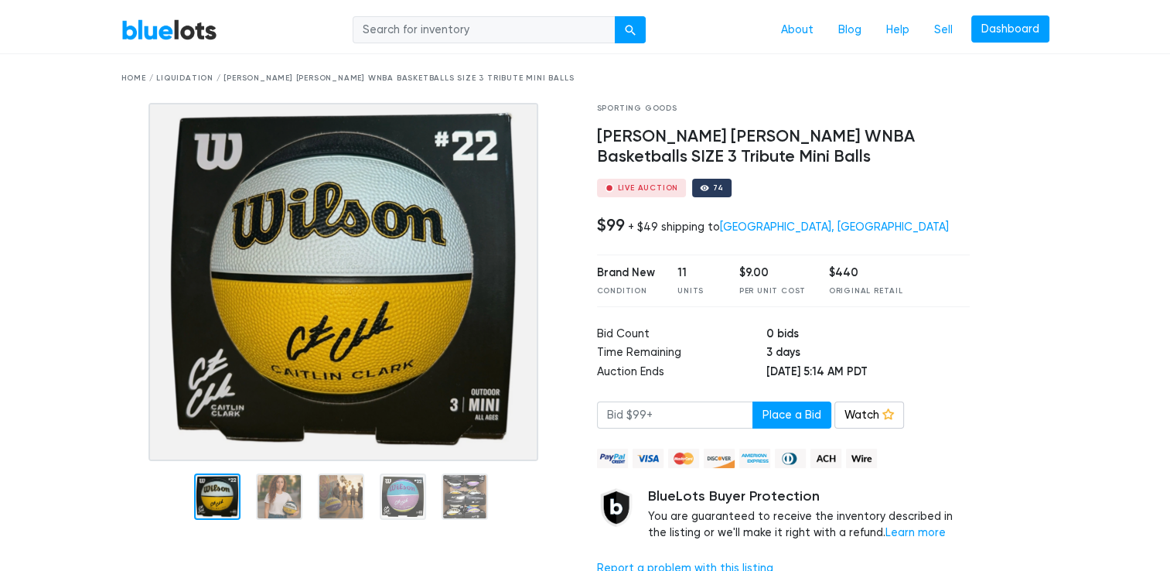
scroll to position [77, 0]
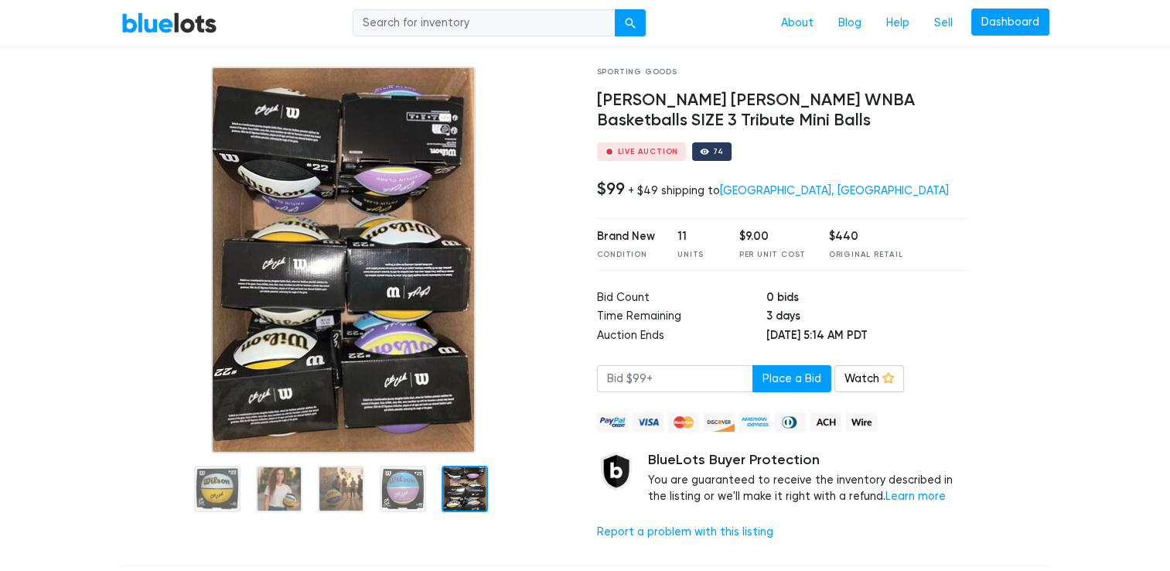
click at [770, 320] on td "3 days" at bounding box center [867, 317] width 203 height 19
click at [766, 299] on td "0 bids" at bounding box center [867, 298] width 203 height 19
click at [766, 314] on td "3 days" at bounding box center [867, 317] width 203 height 19
click at [677, 235] on div "11" at bounding box center [696, 236] width 39 height 17
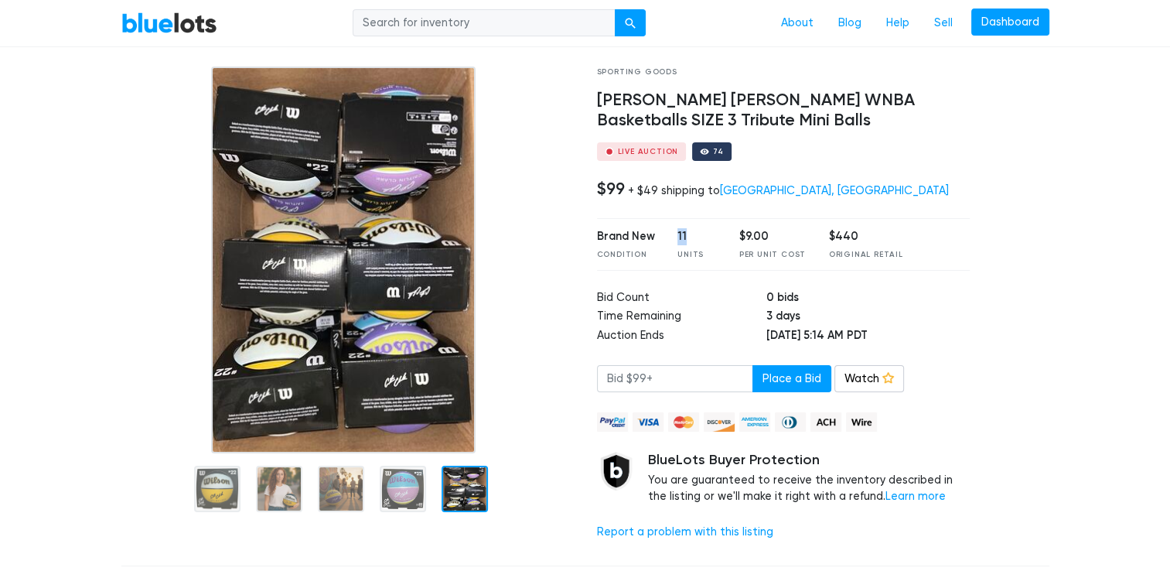
click at [677, 235] on div "11" at bounding box center [696, 236] width 39 height 17
drag, startPoint x: 677, startPoint y: 235, endPoint x: 718, endPoint y: 314, distance: 88.9
click at [718, 314] on td "Time Remaining" at bounding box center [681, 317] width 169 height 19
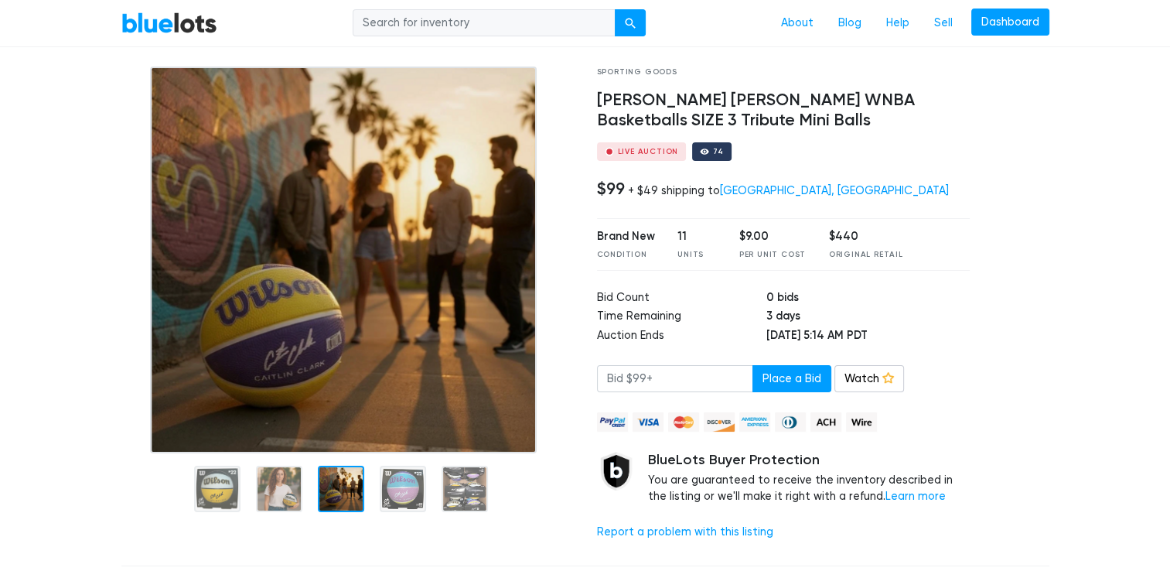
click at [634, 339] on td "Auction Ends" at bounding box center [681, 336] width 169 height 19
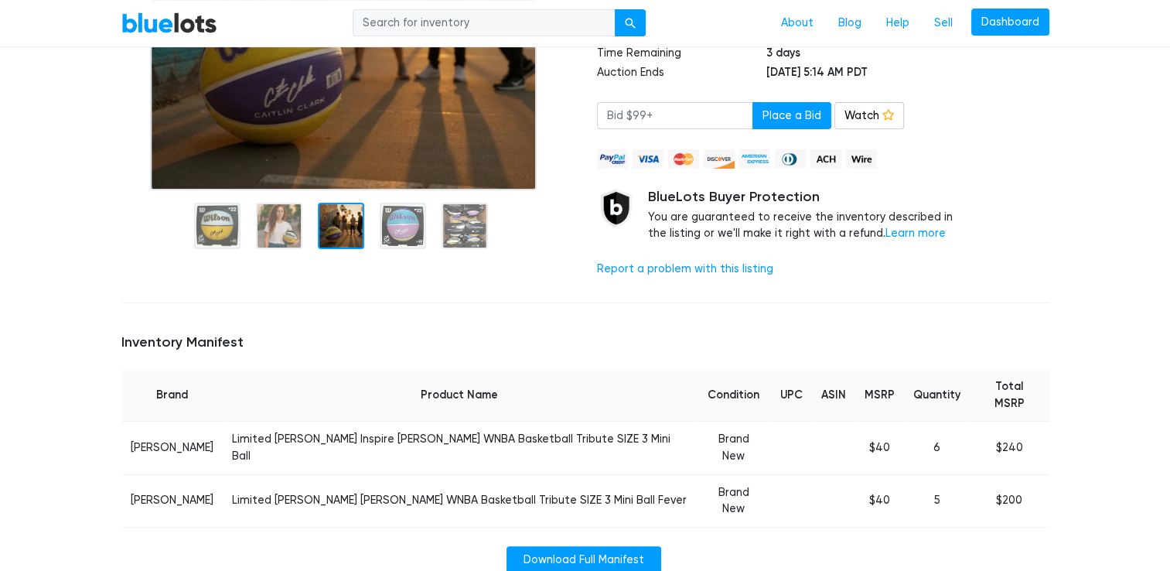
scroll to position [619, 0]
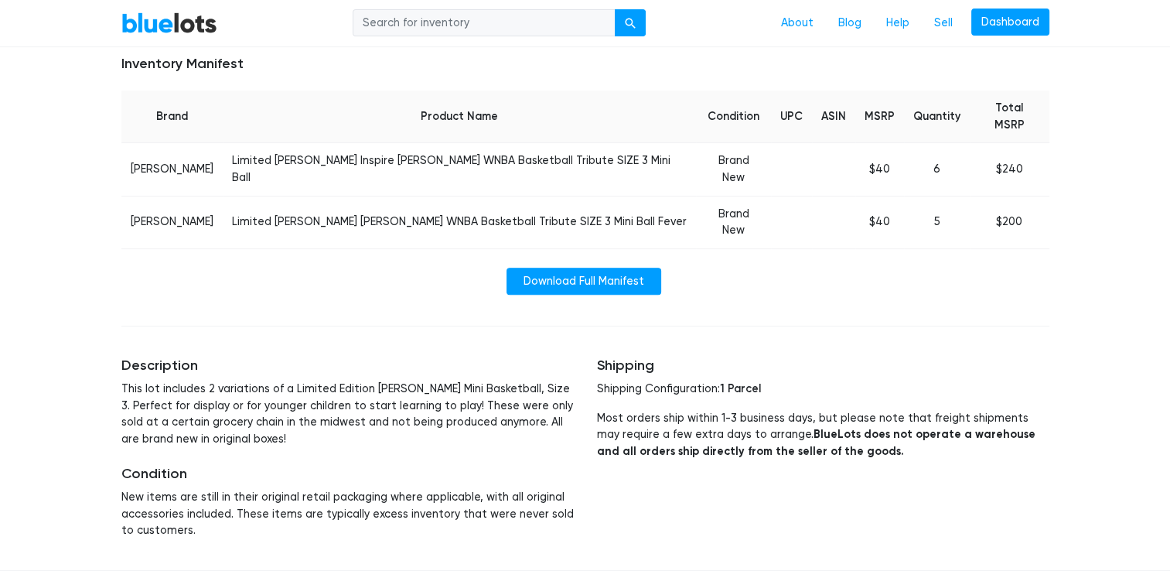
click at [467, 196] on td "Limited [PERSON_NAME] [PERSON_NAME] WNBA Basketball Tribute SIZE 3 Mini Ball Fe…" at bounding box center [460, 222] width 474 height 53
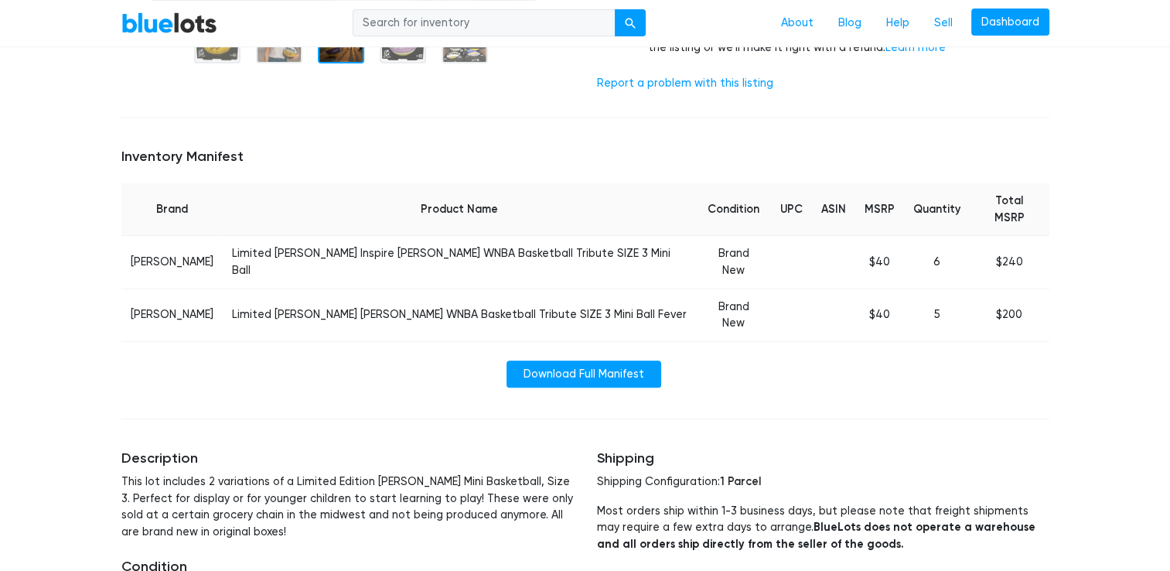
scroll to position [464, 0]
